Goal: Transaction & Acquisition: Purchase product/service

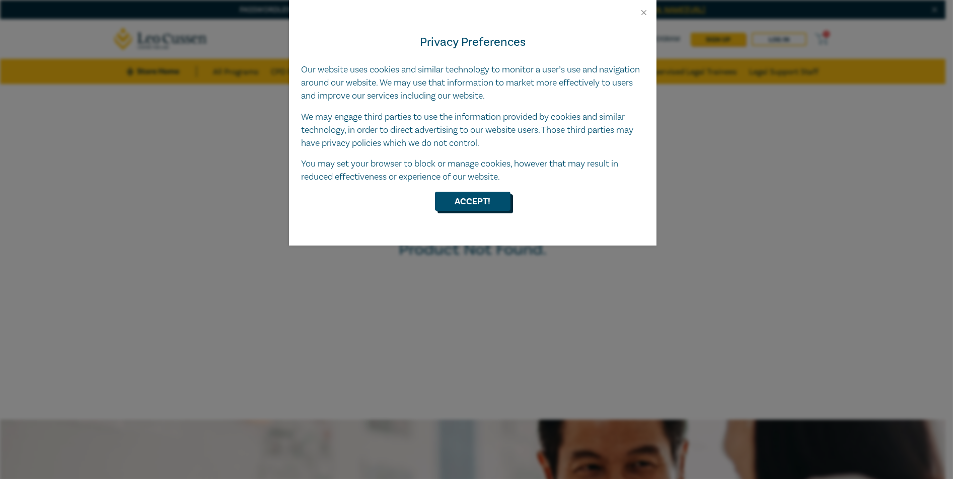
click at [485, 200] on button "Accept!" at bounding box center [473, 201] width 76 height 19
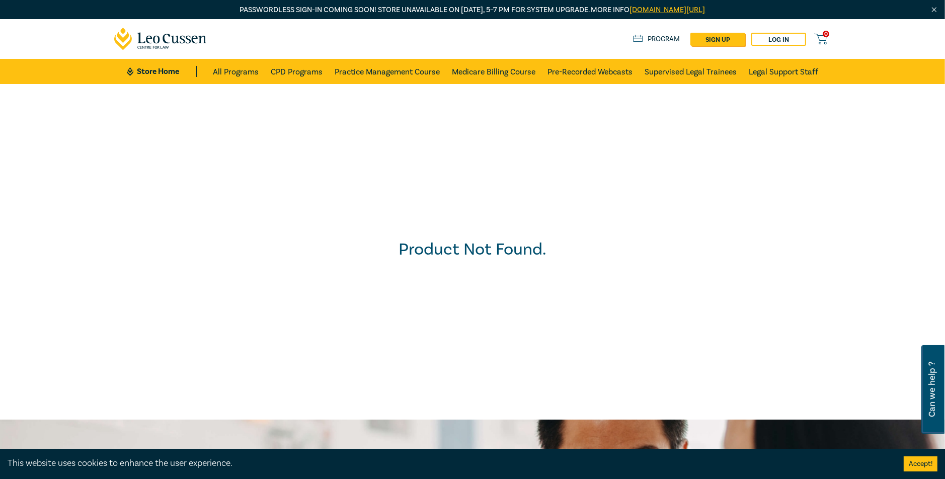
click at [652, 37] on link "Program" at bounding box center [656, 39] width 47 height 11
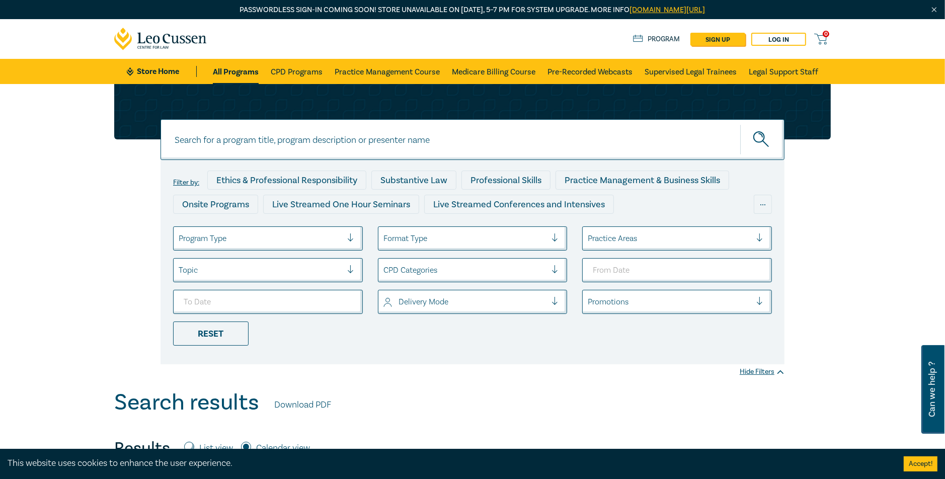
click at [233, 137] on input at bounding box center [473, 139] width 624 height 41
type input "a"
type input "s32 vendors statement"
click at [740, 124] on button "submit" at bounding box center [762, 139] width 44 height 31
click at [760, 136] on icon "submit" at bounding box center [763, 140] width 18 height 18
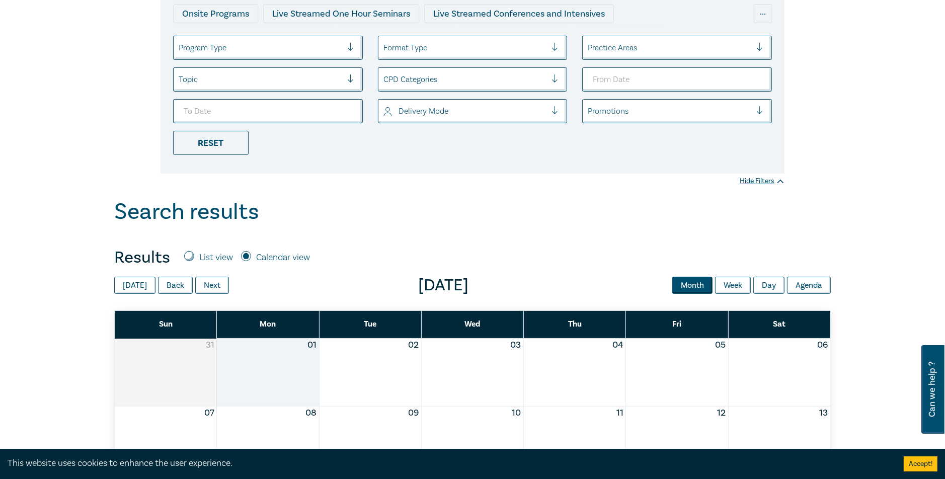
scroll to position [302, 0]
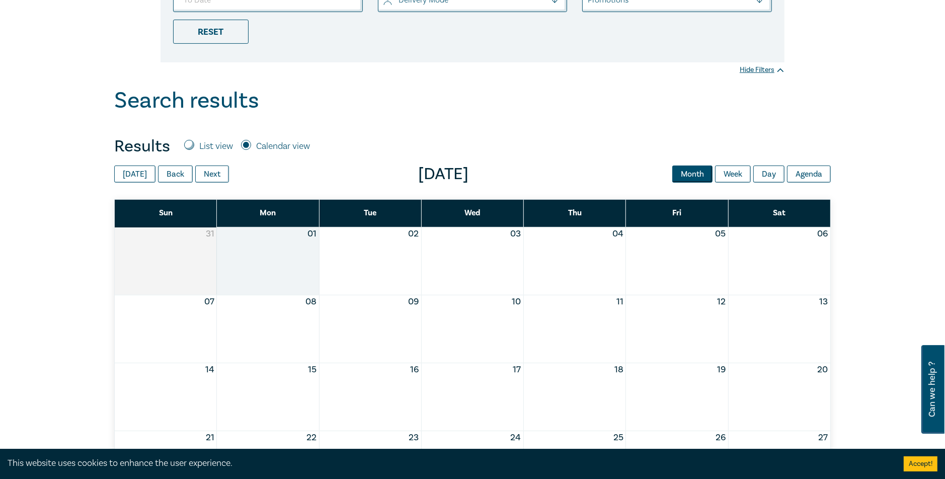
click at [613, 231] on button "04" at bounding box center [618, 234] width 11 height 13
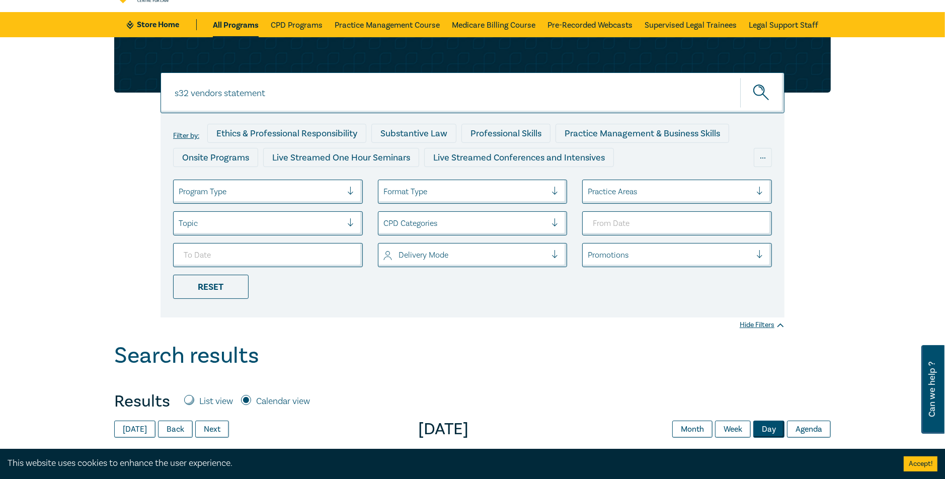
scroll to position [0, 0]
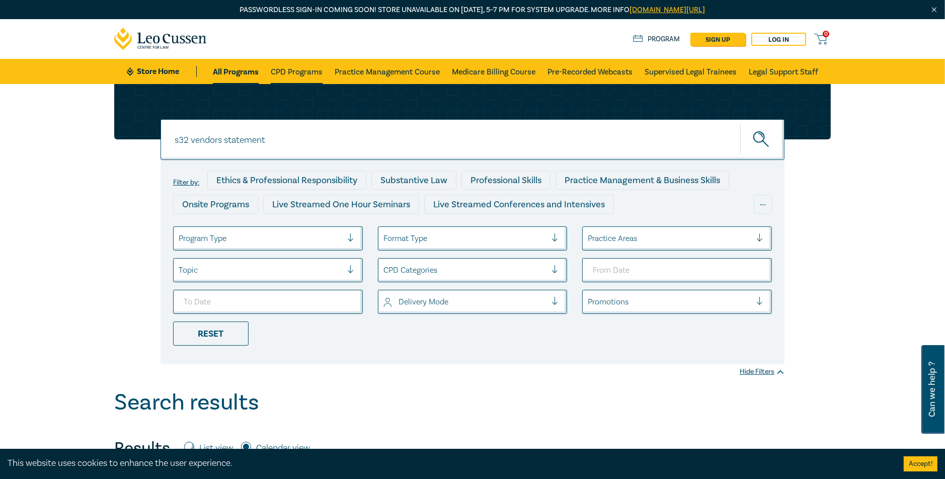
click at [286, 69] on link "CPD Programs" at bounding box center [297, 71] width 52 height 25
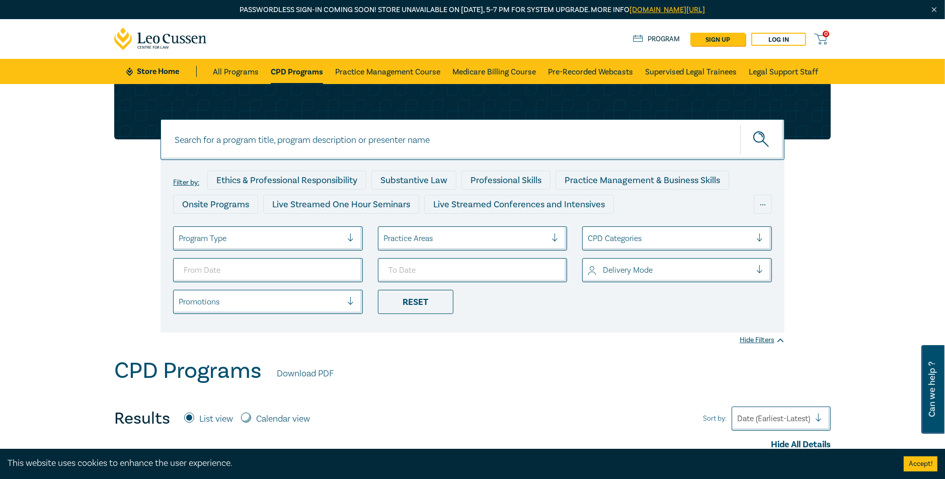
click at [187, 140] on input at bounding box center [473, 139] width 624 height 41
type input "S32"
click at [760, 136] on icon "submit" at bounding box center [763, 140] width 18 height 18
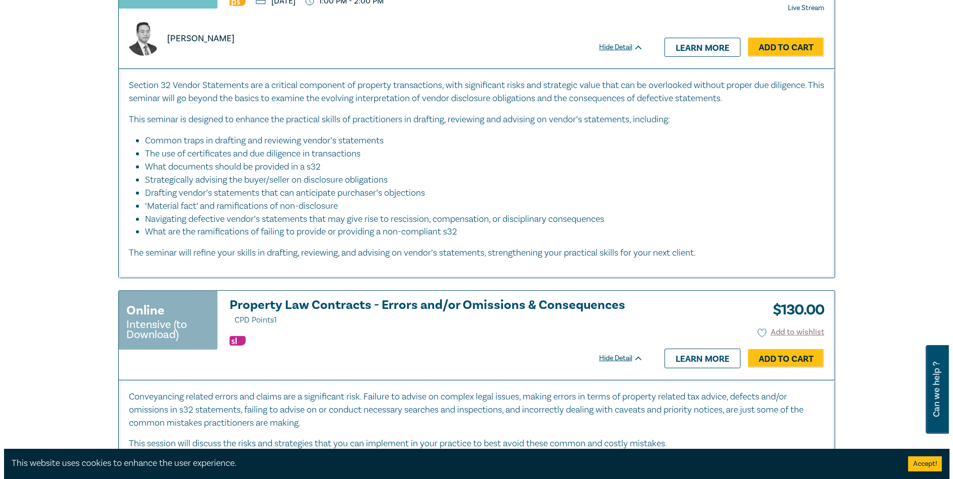
scroll to position [403, 0]
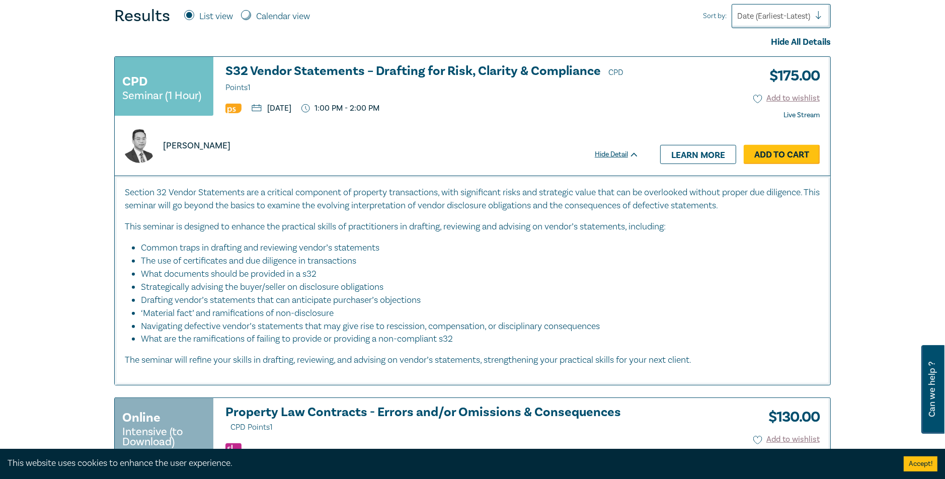
click at [769, 151] on link "Add to Cart" at bounding box center [782, 154] width 76 height 19
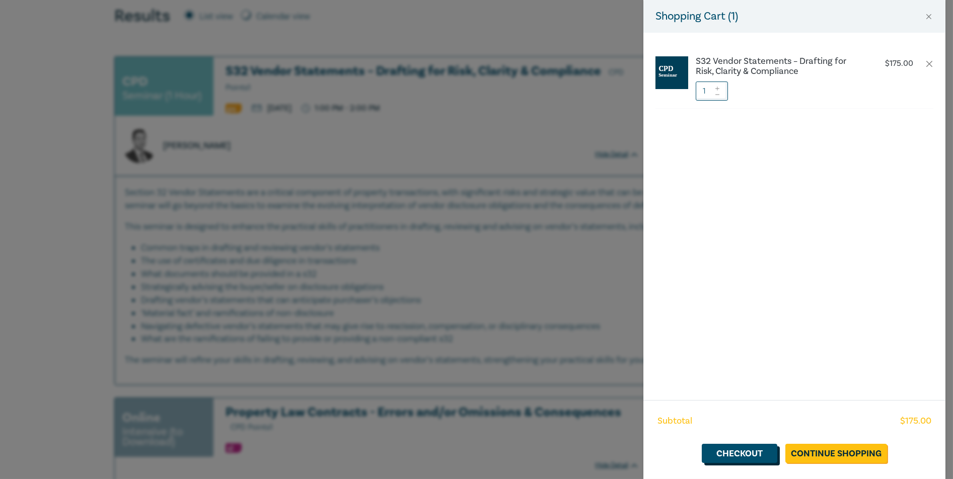
click at [732, 450] on link "Checkout" at bounding box center [740, 453] width 76 height 19
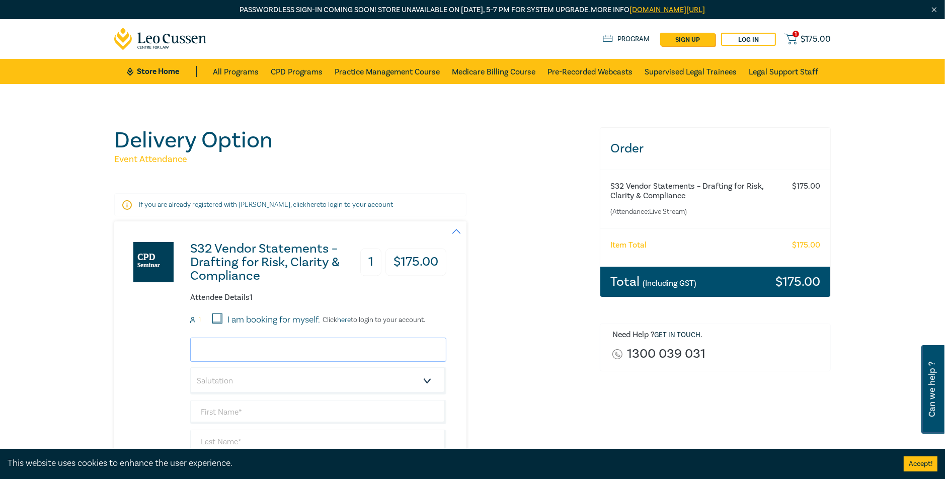
click at [219, 351] on input "email" at bounding box center [318, 350] width 256 height 24
type input "[PERSON_NAME][EMAIL_ADDRESS][DOMAIN_NAME]"
click at [422, 377] on select "Salutation Mr. Mrs. Ms. Miss Dr. Prof. Other" at bounding box center [318, 380] width 256 height 27
select select "Mrs."
click at [190, 367] on select "Salutation Mr. Mrs. Ms. Miss Dr. Prof. Other" at bounding box center [318, 380] width 256 height 27
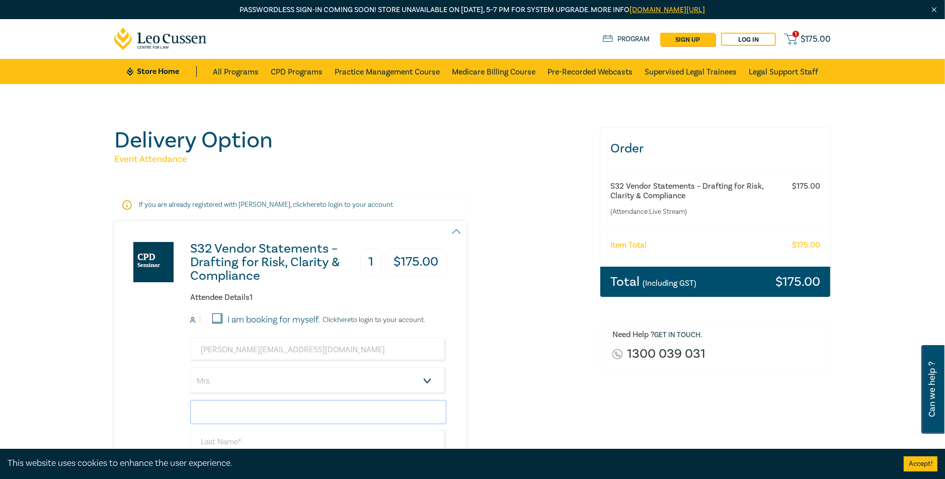
click at [229, 408] on input "text" at bounding box center [318, 412] width 256 height 24
type input "[PERSON_NAME]"
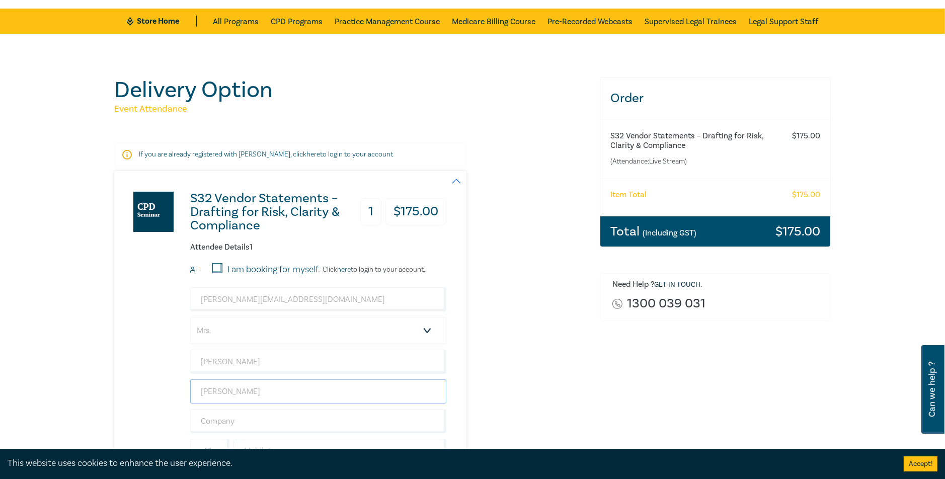
scroll to position [201, 0]
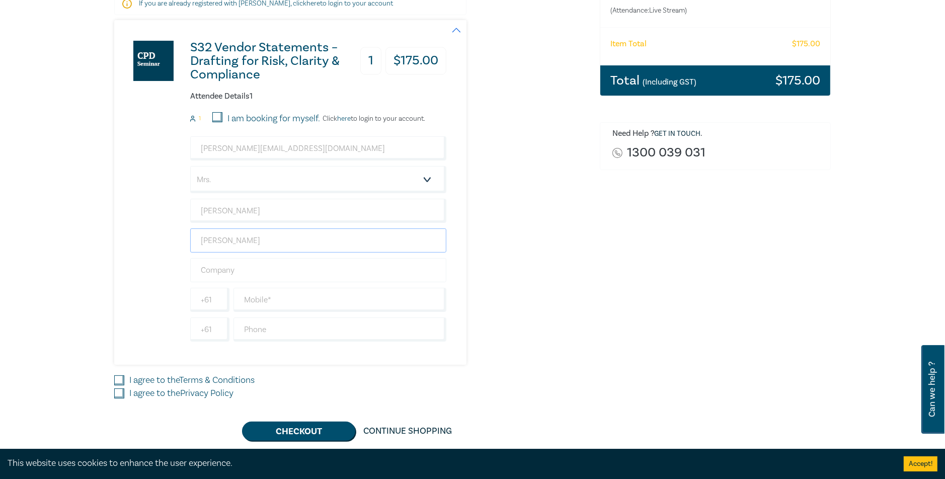
type input "[PERSON_NAME]"
click at [228, 273] on input "text" at bounding box center [318, 270] width 256 height 24
type input "[PERSON_NAME] & [PERSON_NAME]"
drag, startPoint x: 247, startPoint y: 329, endPoint x: 267, endPoint y: 326, distance: 19.8
click at [250, 328] on input "text" at bounding box center [340, 330] width 213 height 24
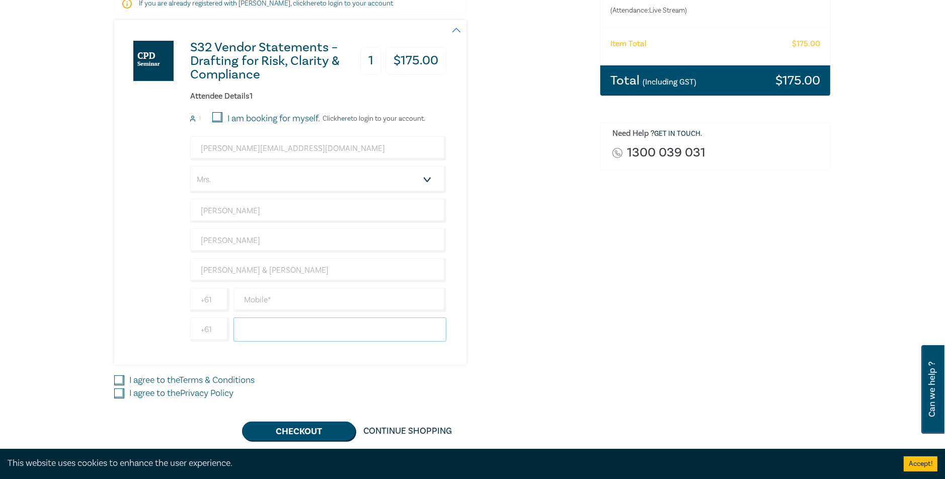
type input "0260215411"
click at [117, 380] on input "I agree to the Terms & Conditions" at bounding box center [119, 381] width 10 height 10
checkbox input "true"
click at [121, 391] on input "I agree to the Privacy Policy" at bounding box center [119, 394] width 10 height 10
checkbox input "true"
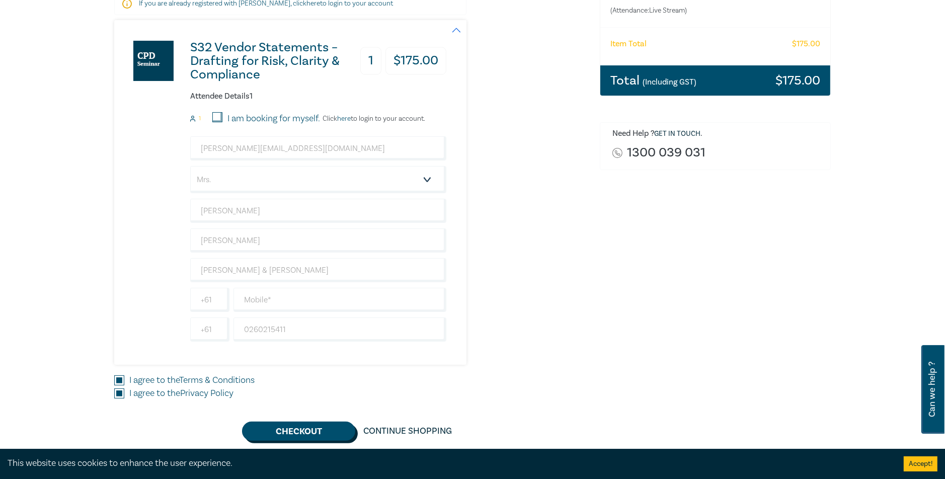
click at [301, 427] on button "Checkout" at bounding box center [298, 431] width 113 height 19
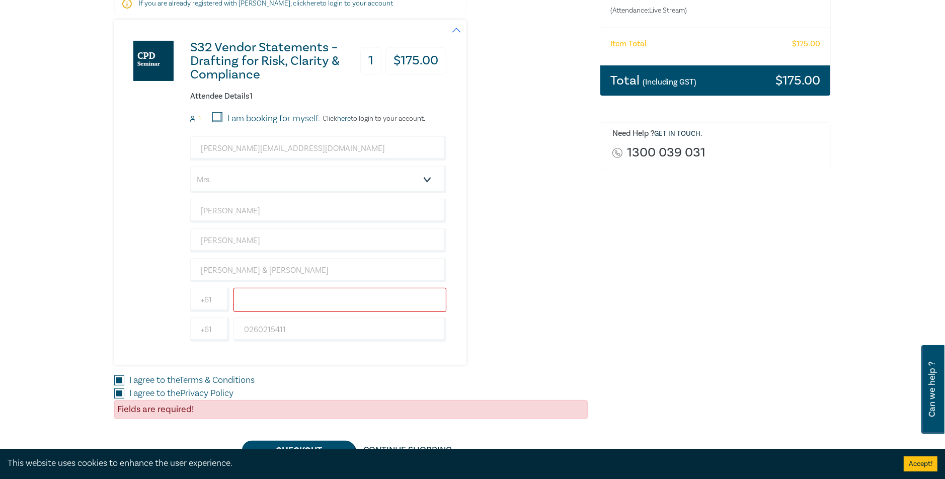
click at [248, 301] on input "text" at bounding box center [340, 300] width 213 height 24
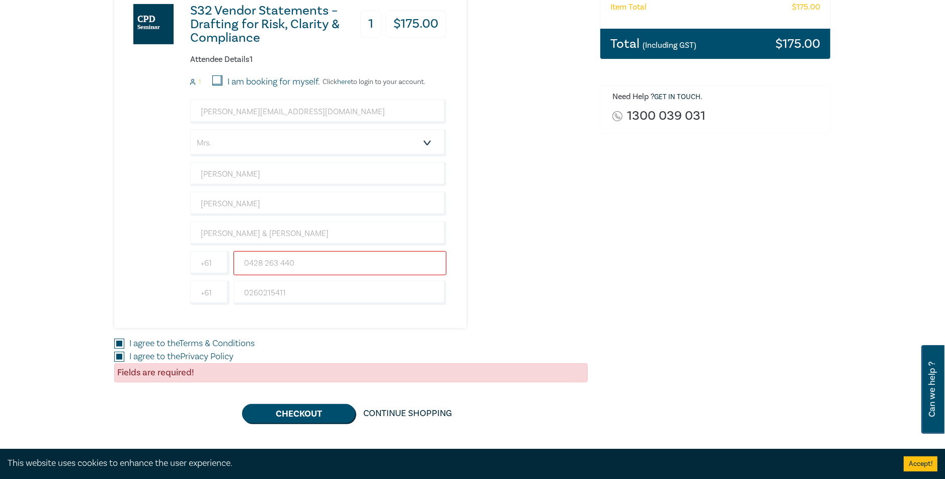
scroll to position [453, 0]
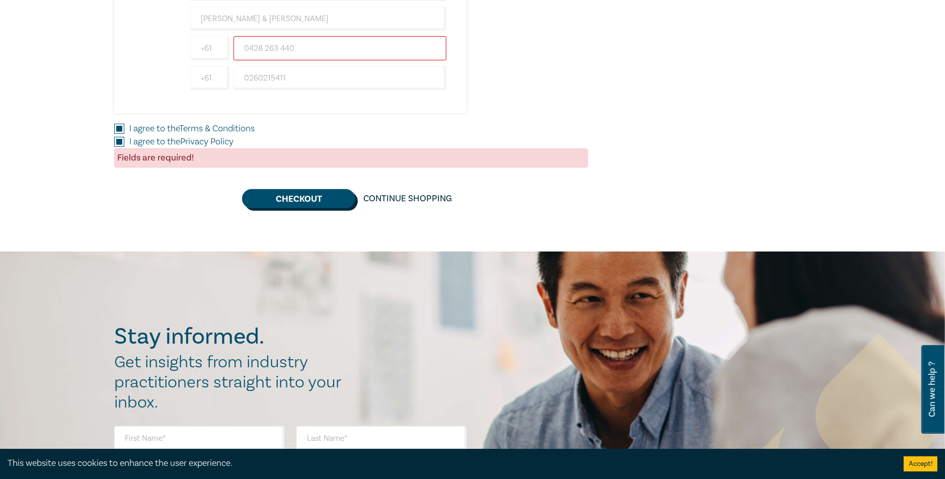
type input "0428 263 440"
click at [314, 195] on button "Checkout" at bounding box center [298, 198] width 113 height 19
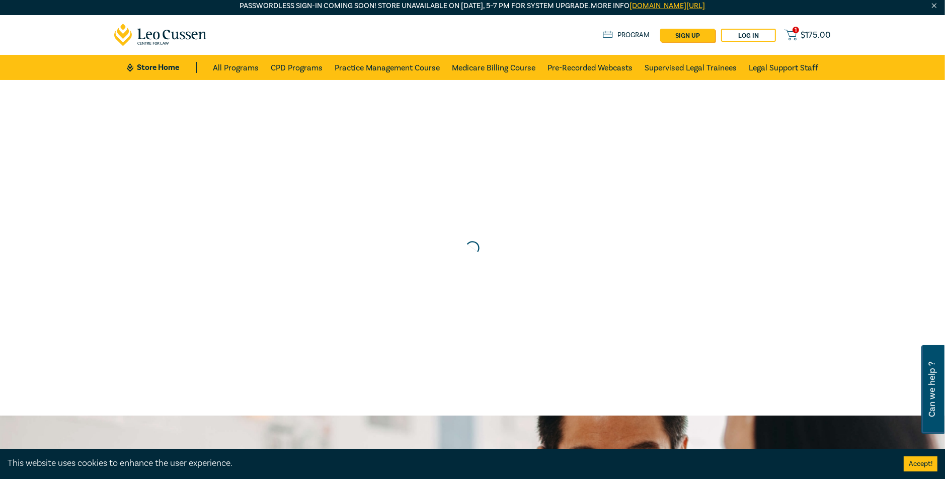
scroll to position [0, 0]
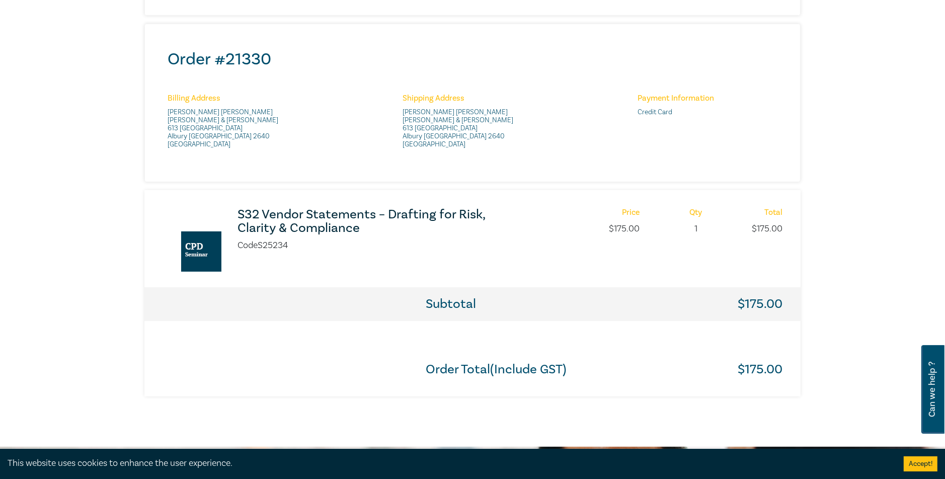
scroll to position [453, 0]
